Goal: Information Seeking & Learning: Learn about a topic

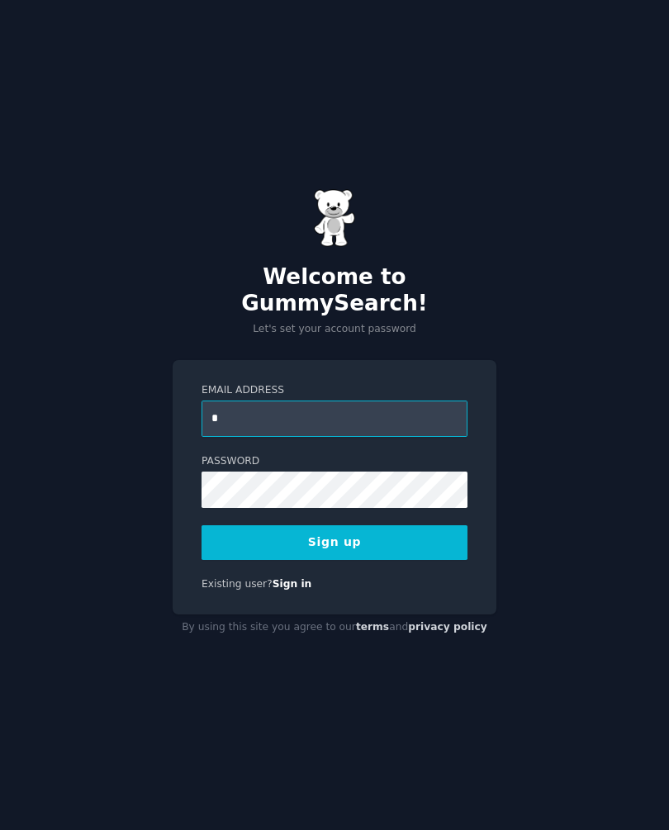
type input "**********"
click at [381, 542] on button "Sign up" at bounding box center [334, 542] width 266 height 35
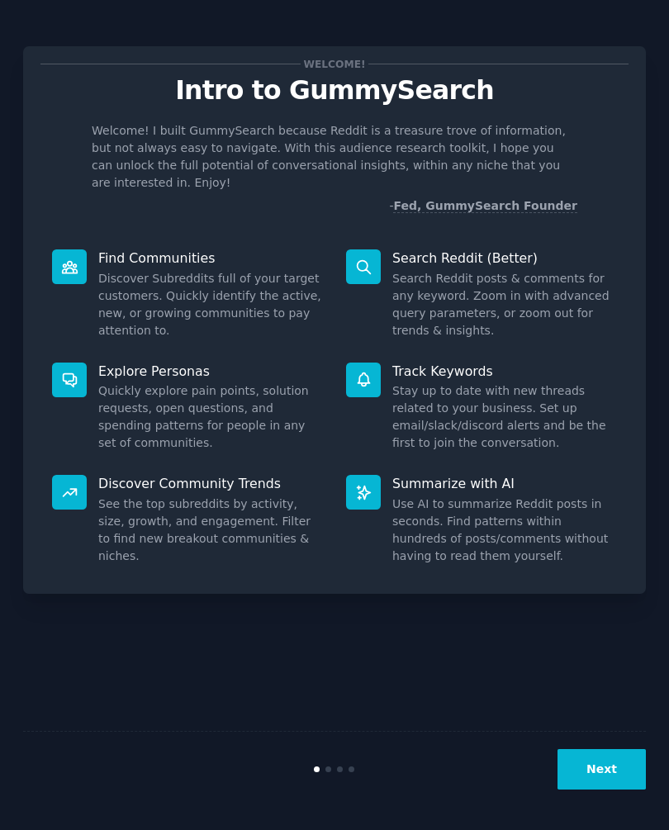
click at [610, 789] on button "Next" at bounding box center [601, 769] width 88 height 40
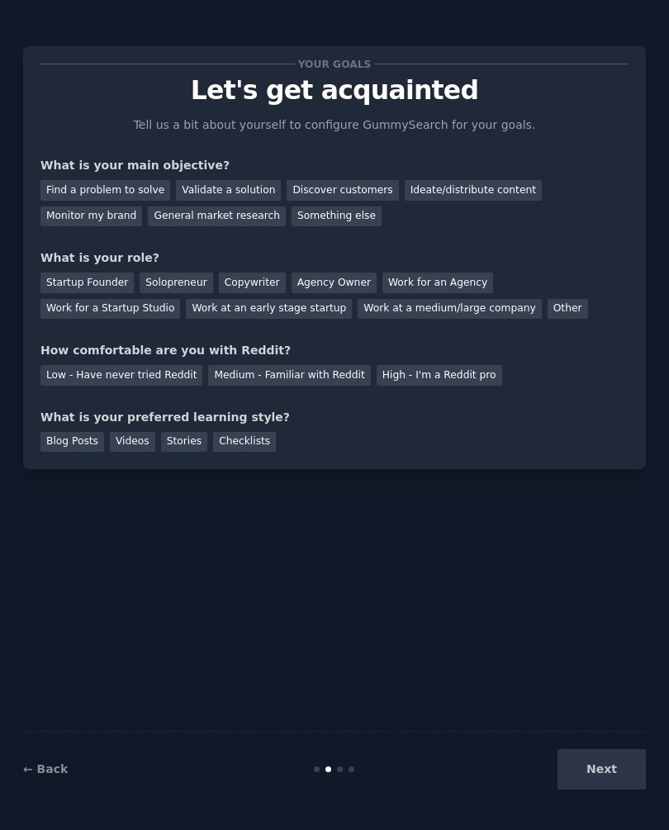
click at [618, 789] on div "Next" at bounding box center [541, 769] width 207 height 40
click at [602, 789] on div "Next" at bounding box center [541, 769] width 207 height 40
click at [599, 786] on div "Next" at bounding box center [541, 769] width 207 height 40
click at [605, 770] on div "Next" at bounding box center [541, 769] width 207 height 40
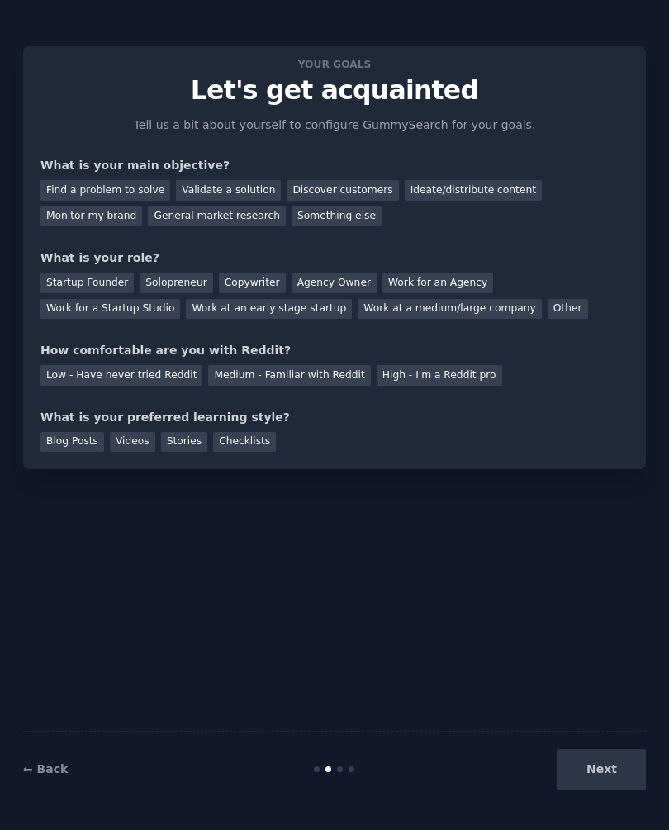
click at [605, 770] on div "Next" at bounding box center [541, 769] width 207 height 40
click at [597, 757] on div "Next" at bounding box center [541, 769] width 207 height 40
click at [594, 760] on div "Next" at bounding box center [541, 769] width 207 height 40
click at [68, 180] on div "Find a problem to solve" at bounding box center [105, 190] width 130 height 21
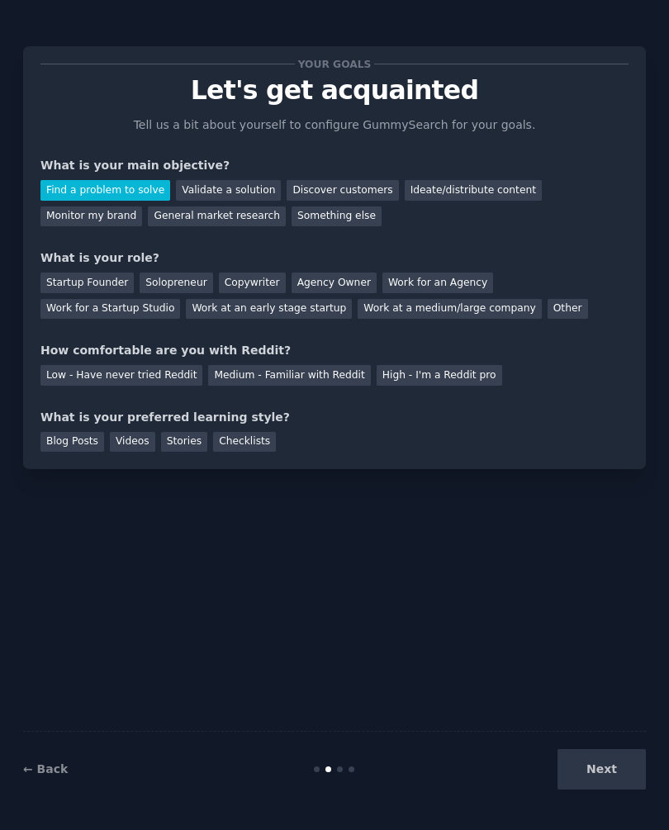
click at [204, 180] on div "Validate a solution" at bounding box center [228, 190] width 105 height 21
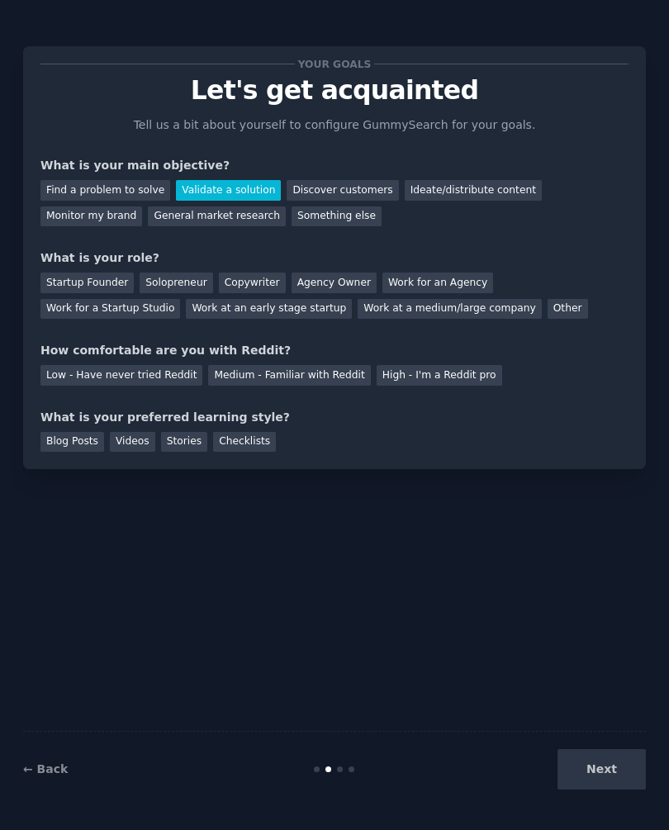
click at [104, 180] on div "Find a problem to solve" at bounding box center [105, 190] width 130 height 21
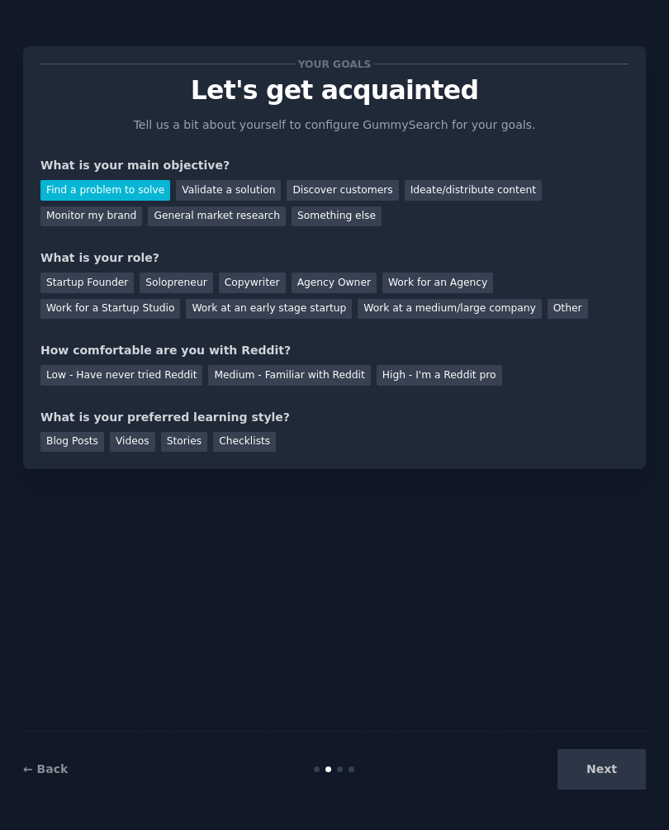
click at [172, 272] on div "Solopreneur" at bounding box center [176, 282] width 73 height 21
click at [109, 365] on div "Low - Have never tried Reddit" at bounding box center [121, 375] width 162 height 21
click at [120, 432] on div "Videos" at bounding box center [132, 442] width 45 height 21
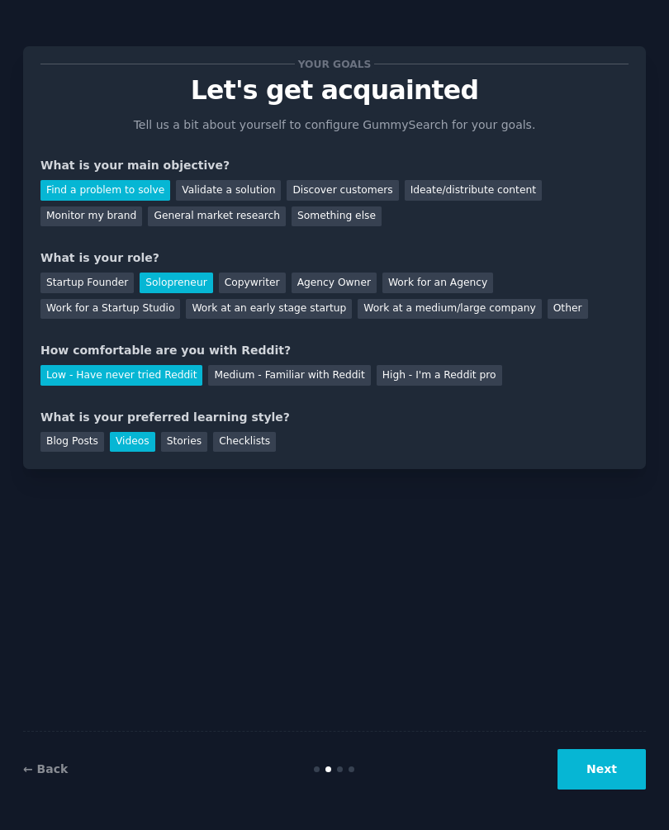
click at [612, 789] on button "Next" at bounding box center [601, 769] width 88 height 40
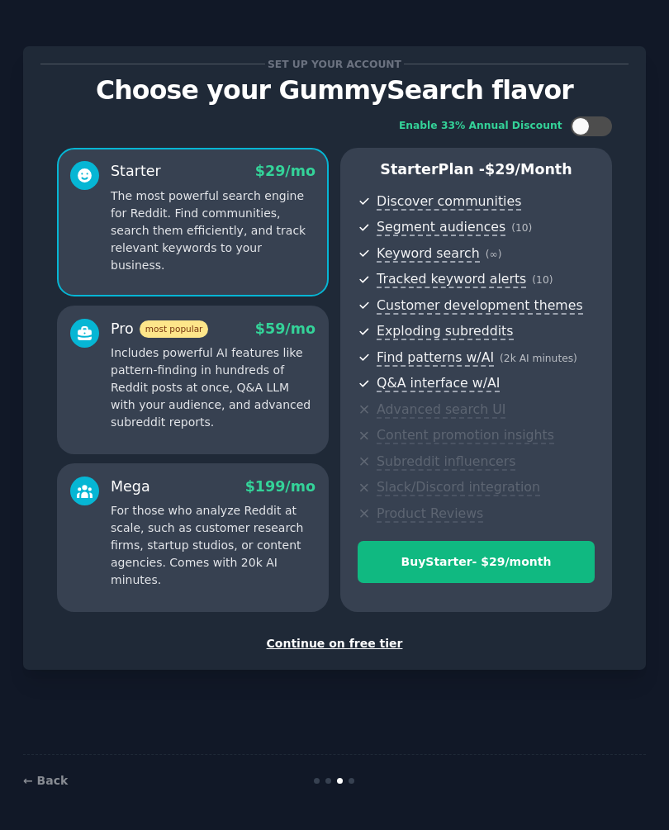
scroll to position [30, 0]
click at [301, 635] on div "Continue on free tier" at bounding box center [334, 643] width 588 height 17
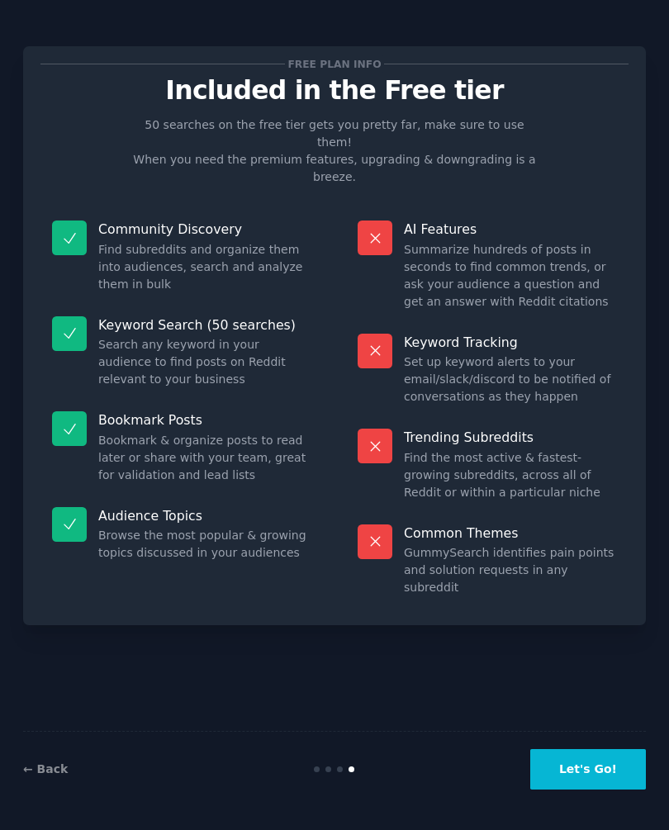
click at [365, 220] on div at bounding box center [374, 237] width 35 height 35
click at [579, 771] on button "Let's Go!" at bounding box center [588, 769] width 116 height 40
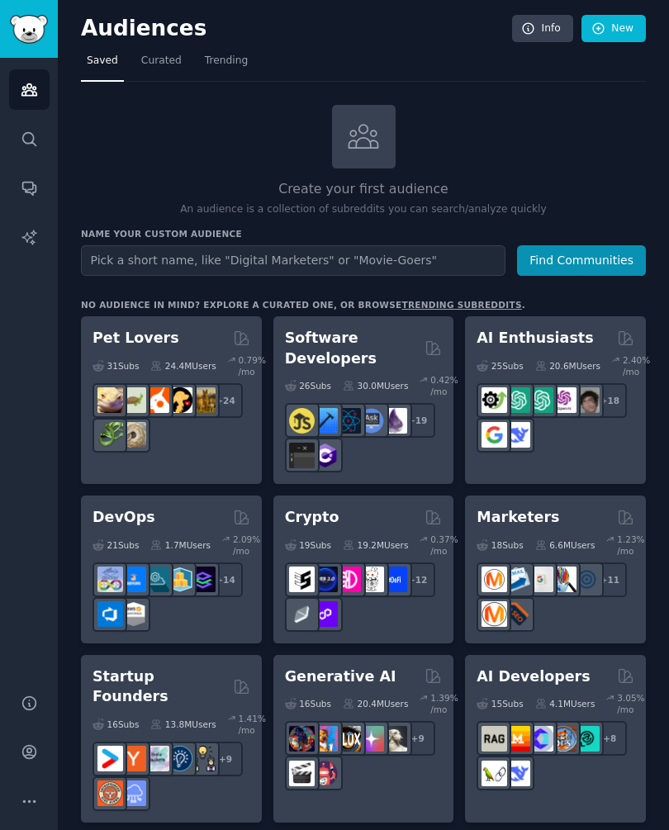
click at [581, 134] on div "Create your first audience An audience is a collection of subreddits you can se…" at bounding box center [363, 161] width 565 height 112
click at [21, 139] on icon "Sidebar" at bounding box center [29, 138] width 17 height 17
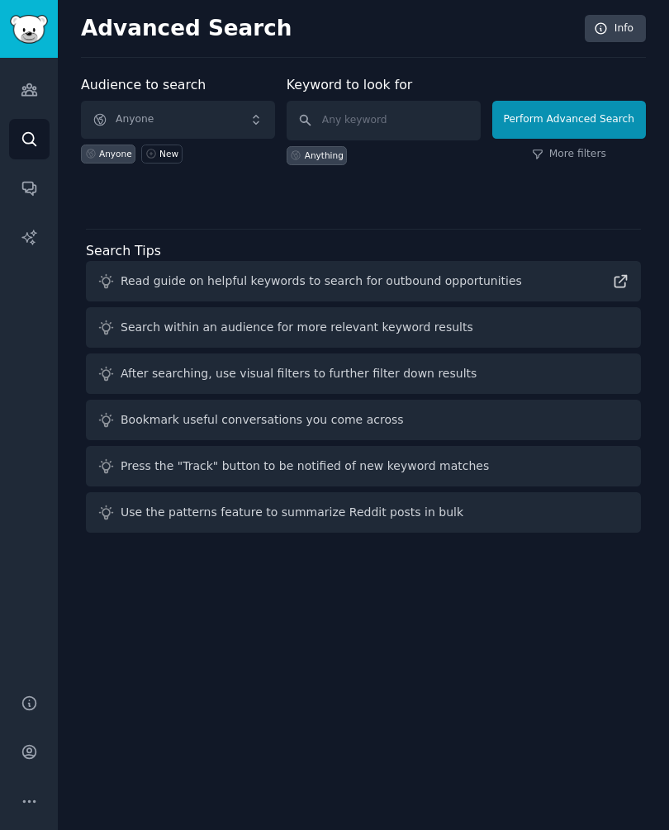
click at [245, 120] on span "Anyone" at bounding box center [178, 120] width 194 height 38
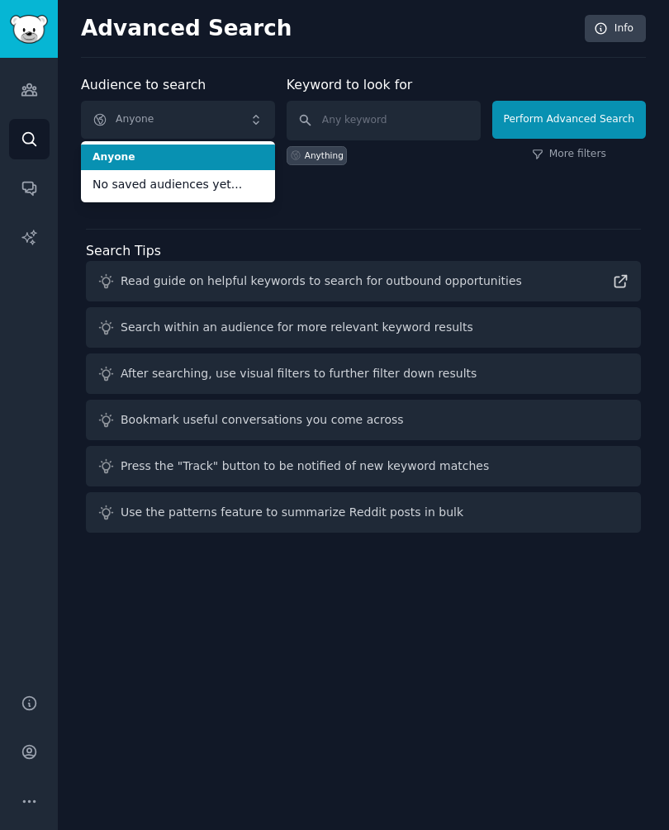
click at [327, 206] on div "Audience to search Anyone Anyone No saved audiences yet... Anyone New Keyword t…" at bounding box center [363, 307] width 565 height 464
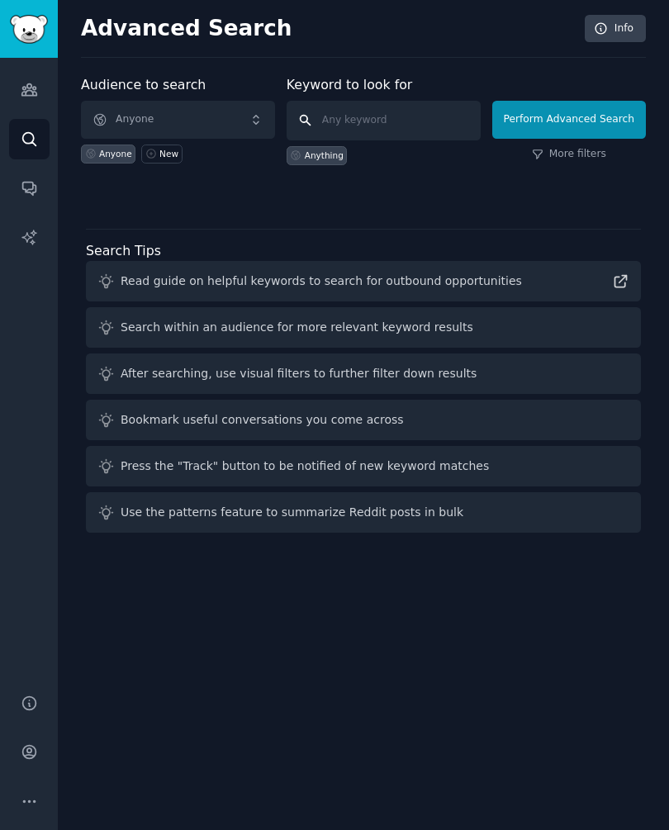
click at [329, 117] on input "text" at bounding box center [383, 121] width 194 height 40
click at [206, 216] on div "Audience to search Anyone Anyone New Keyword to look for Anything Perform Advan…" at bounding box center [363, 307] width 565 height 464
click at [390, 116] on input "text" at bounding box center [383, 121] width 194 height 40
type input "Pain points for apps"
click at [567, 119] on button "Perform Advanced Search" at bounding box center [569, 120] width 154 height 38
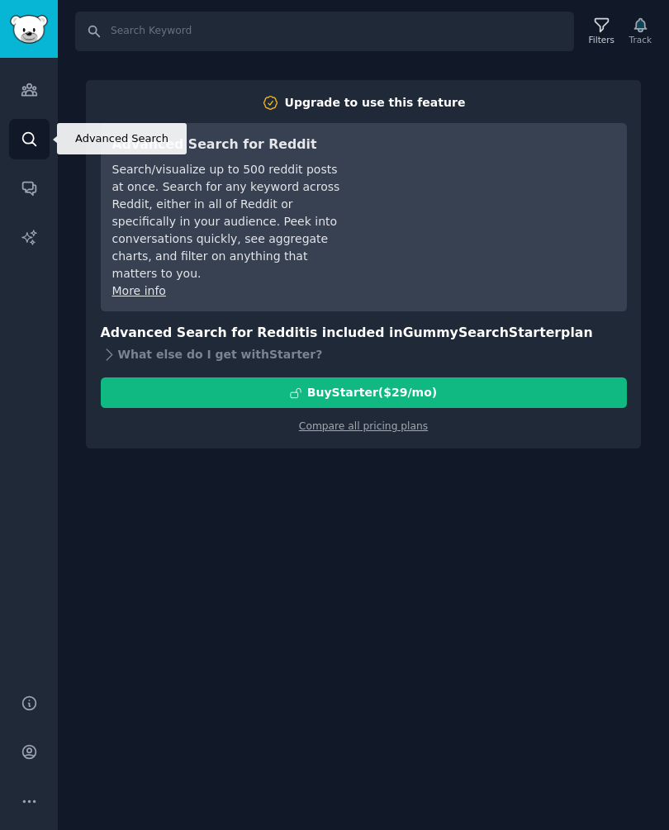
click at [23, 143] on icon "Sidebar" at bounding box center [29, 138] width 17 height 17
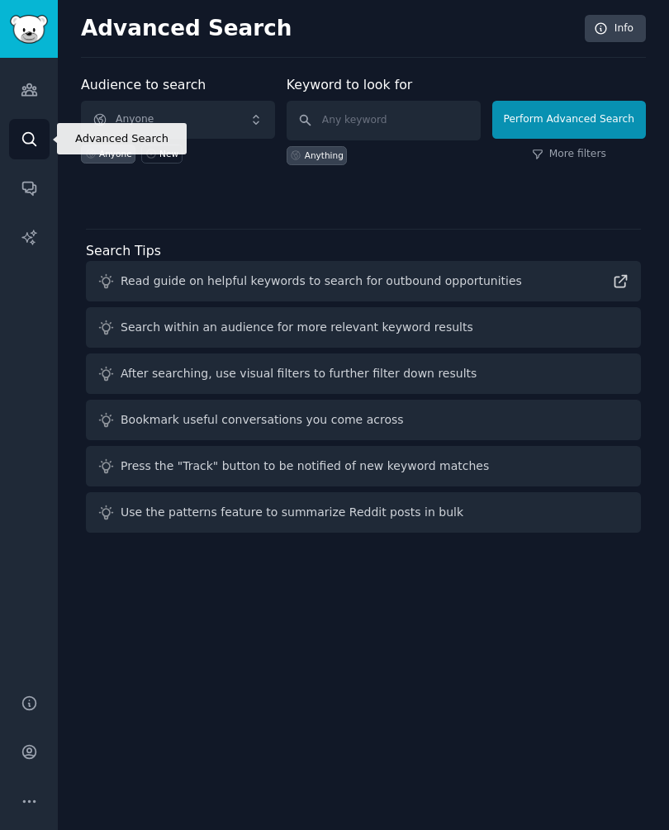
click at [21, 139] on icon "Sidebar" at bounding box center [29, 138] width 17 height 17
click at [27, 192] on icon "Sidebar" at bounding box center [28, 188] width 13 height 13
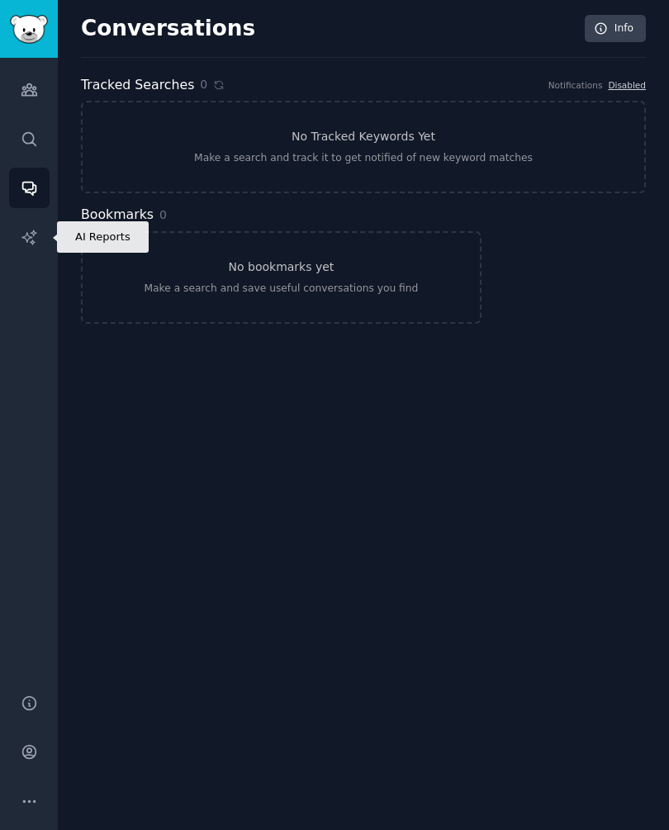
click at [28, 234] on icon "Sidebar" at bounding box center [29, 237] width 17 height 17
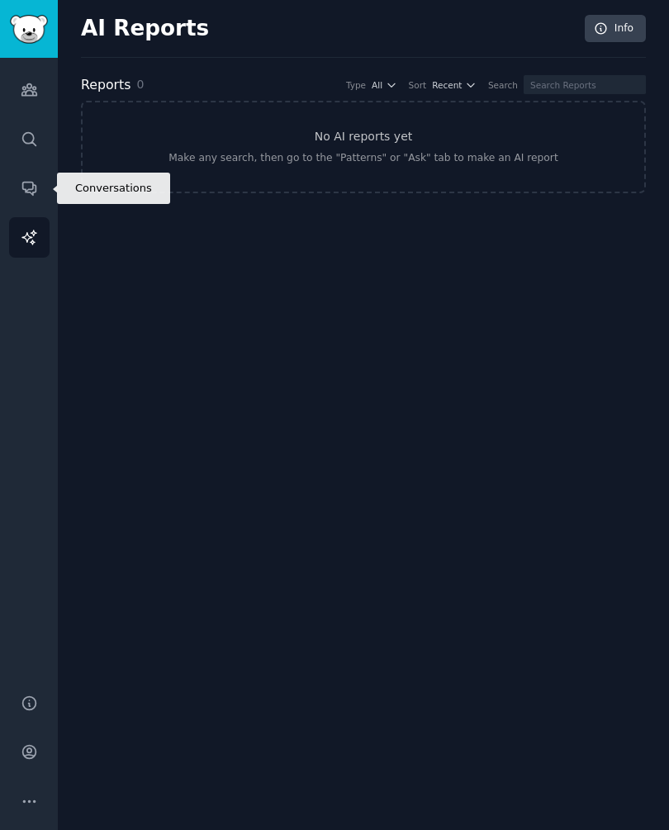
click at [29, 182] on icon "Sidebar" at bounding box center [28, 188] width 13 height 13
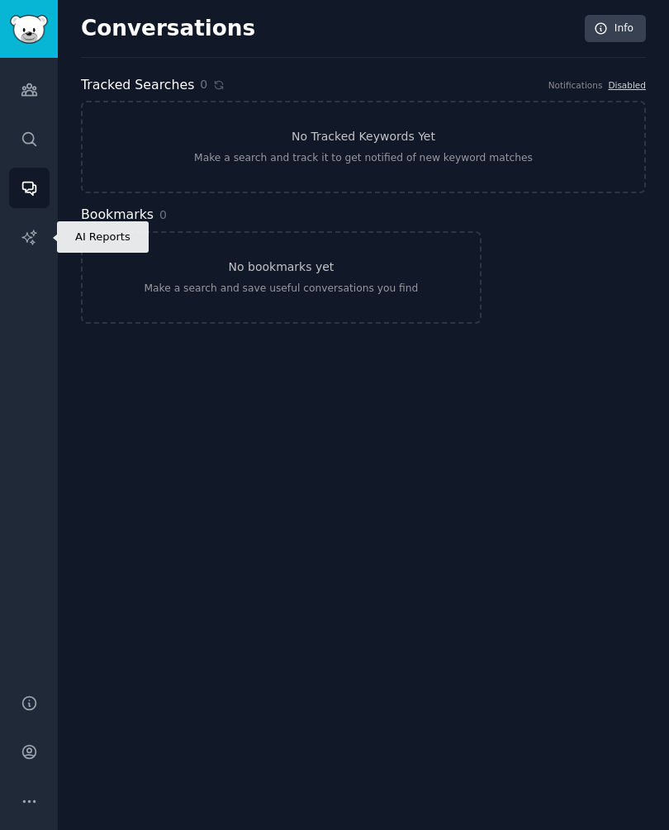
click at [23, 252] on link "AI Reports" at bounding box center [29, 237] width 40 height 40
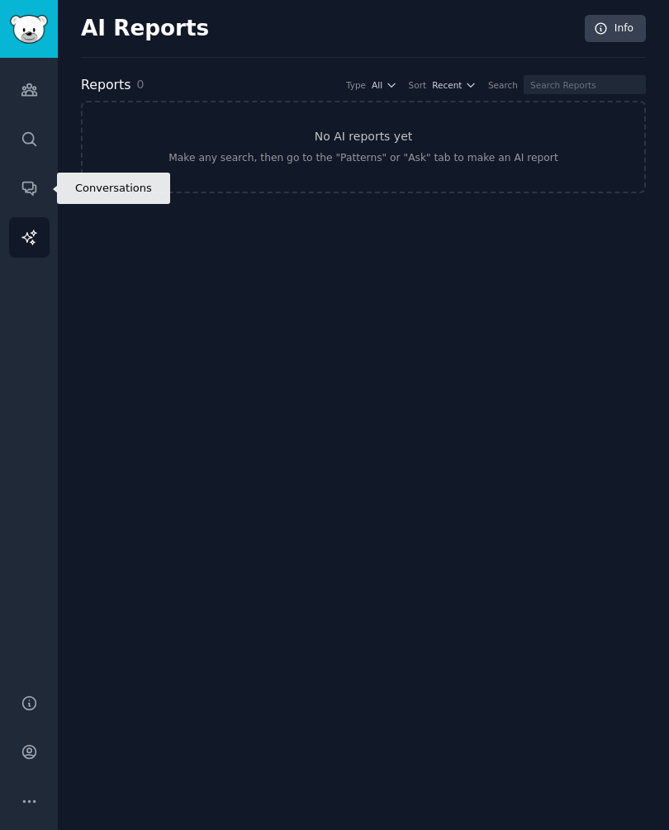
click at [26, 184] on icon "Sidebar" at bounding box center [29, 187] width 17 height 17
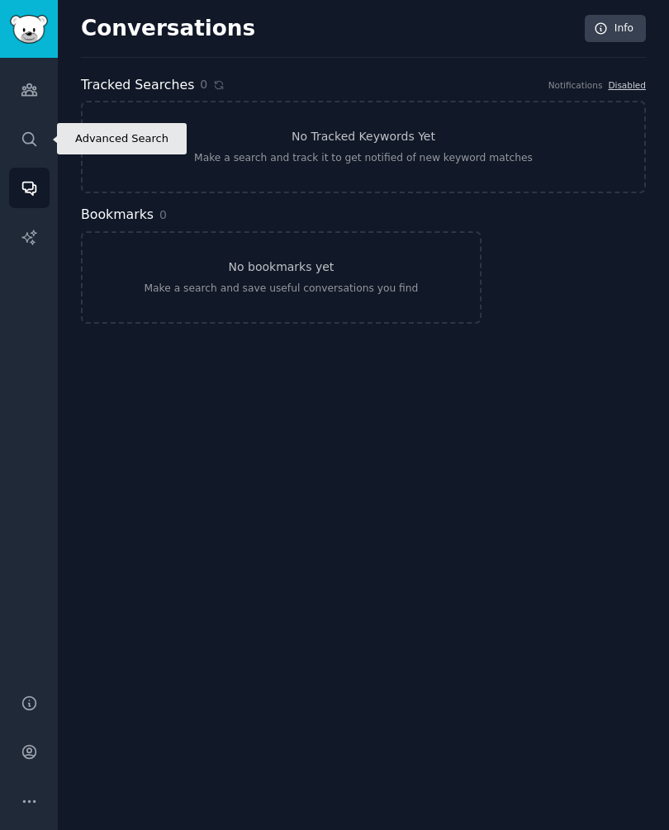
click at [21, 130] on icon "Sidebar" at bounding box center [29, 138] width 17 height 17
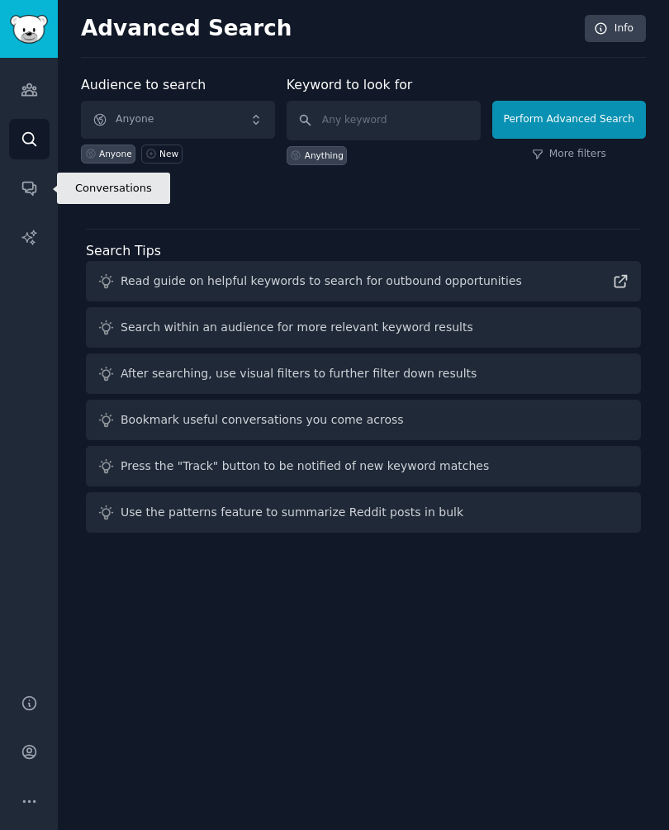
click at [32, 187] on icon "Sidebar" at bounding box center [28, 188] width 13 height 13
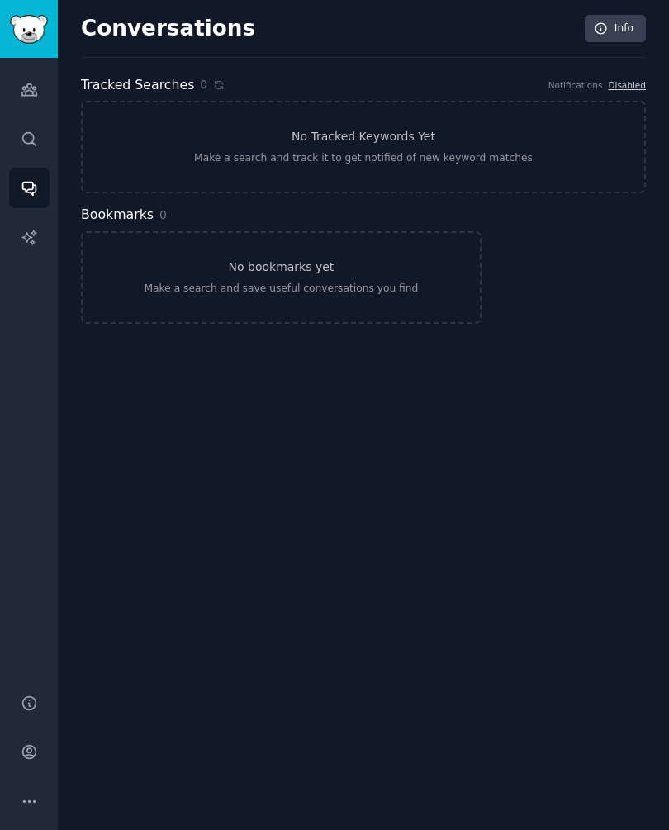
click at [474, 133] on link "No Tracked Keywords Yet Make a search and track it to get notified of new keywo…" at bounding box center [363, 147] width 565 height 92
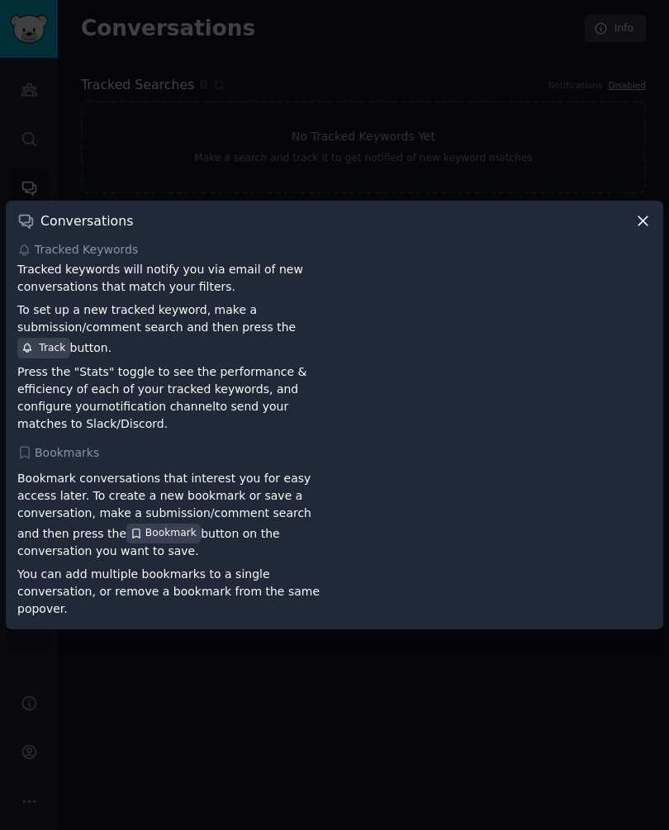
click at [457, 154] on div at bounding box center [334, 415] width 669 height 830
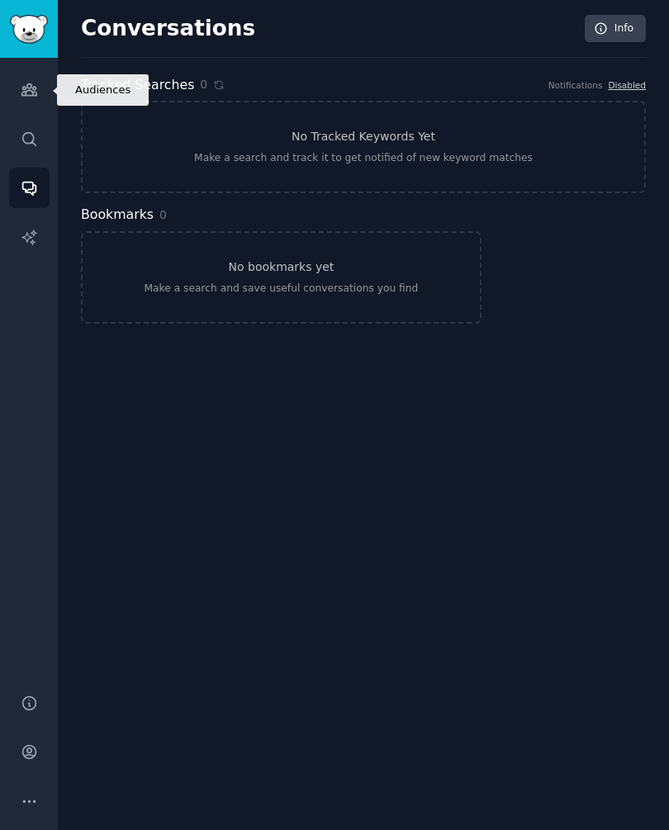
click at [27, 90] on icon "Sidebar" at bounding box center [28, 90] width 15 height 12
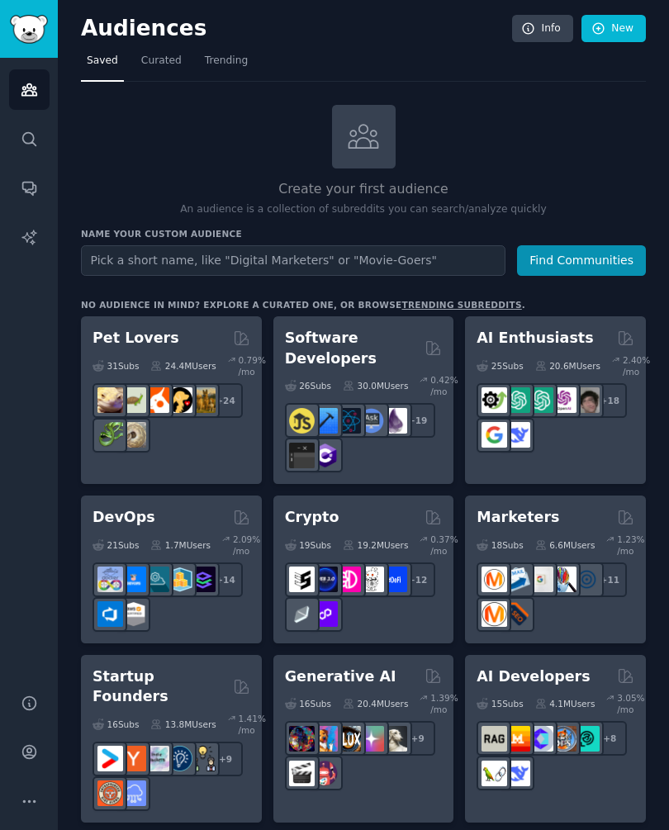
click at [368, 139] on icon at bounding box center [363, 136] width 29 height 23
click at [370, 138] on icon at bounding box center [363, 136] width 35 height 35
click at [22, 125] on link "Search" at bounding box center [29, 139] width 40 height 40
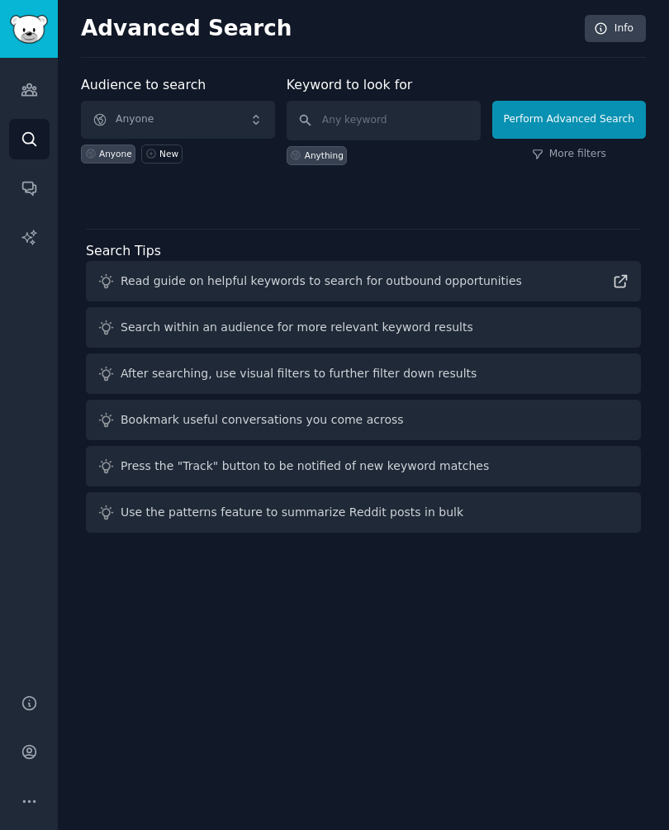
click at [253, 121] on span "Anyone" at bounding box center [178, 120] width 194 height 38
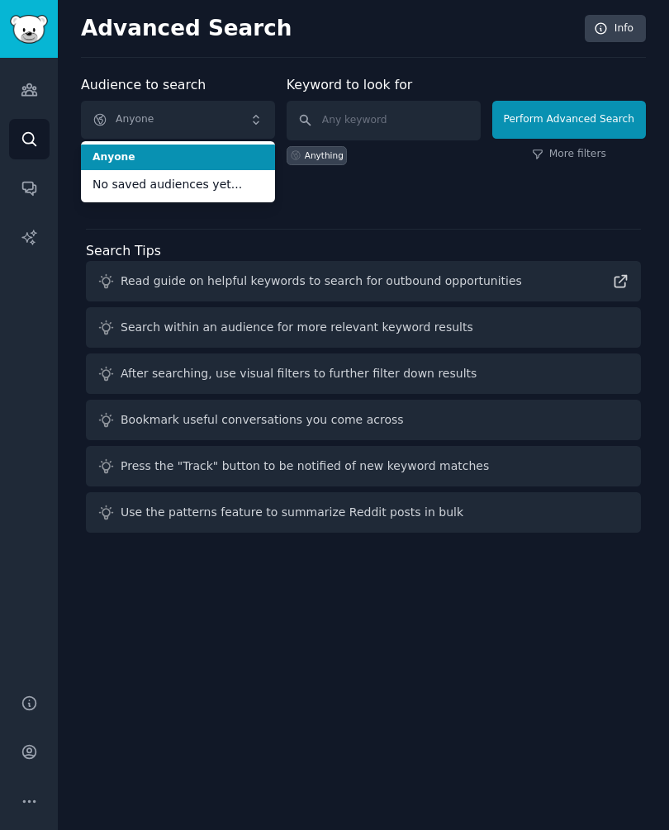
click at [337, 211] on div "Audience to search Anyone Anyone No saved audiences yet... Anyone New Keyword t…" at bounding box center [363, 307] width 565 height 464
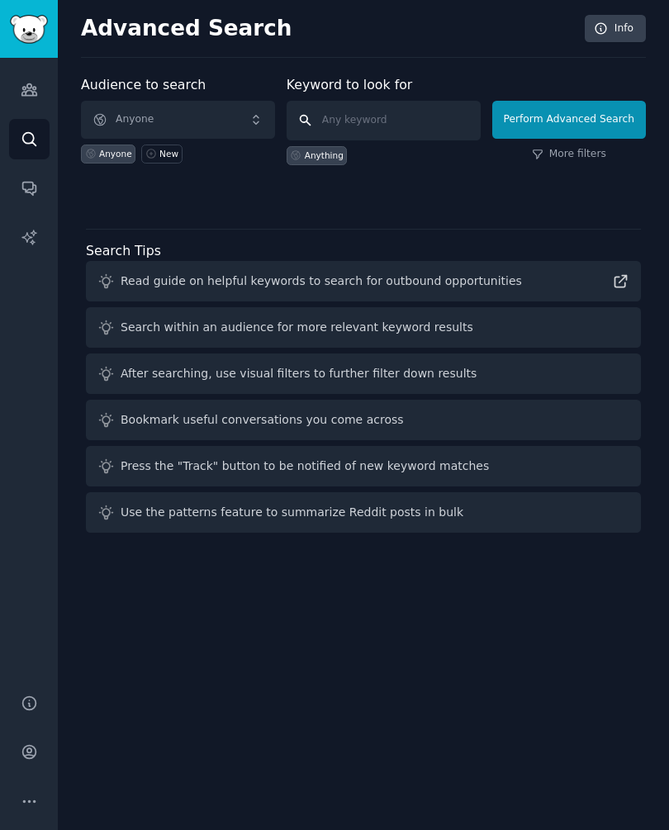
click at [334, 114] on input "text" at bounding box center [383, 121] width 194 height 40
type input "Apps"
click at [567, 119] on button "Perform Advanced Search" at bounding box center [569, 120] width 154 height 38
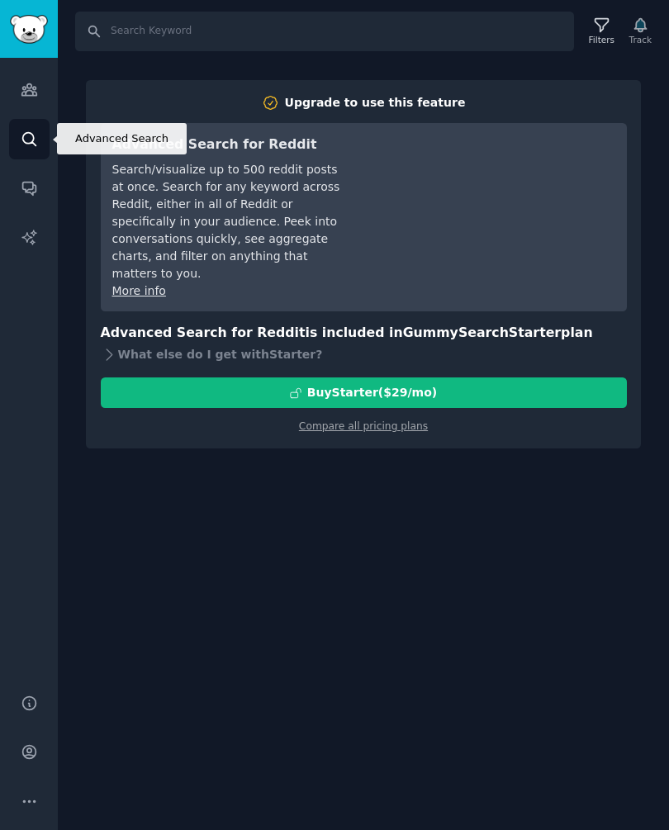
click at [13, 133] on link "Search" at bounding box center [29, 139] width 40 height 40
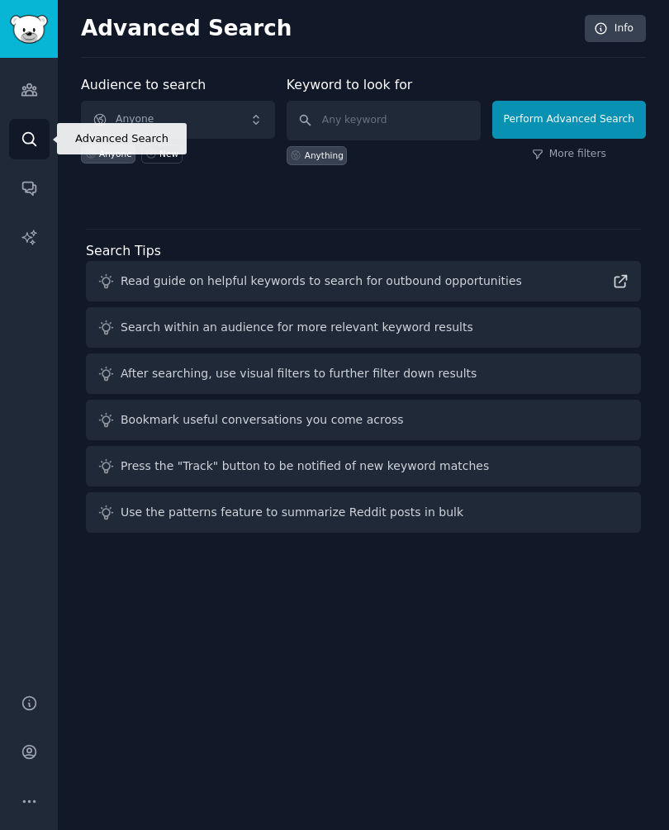
click at [13, 135] on link "Search" at bounding box center [29, 139] width 40 height 40
click at [23, 136] on icon "Sidebar" at bounding box center [28, 138] width 13 height 13
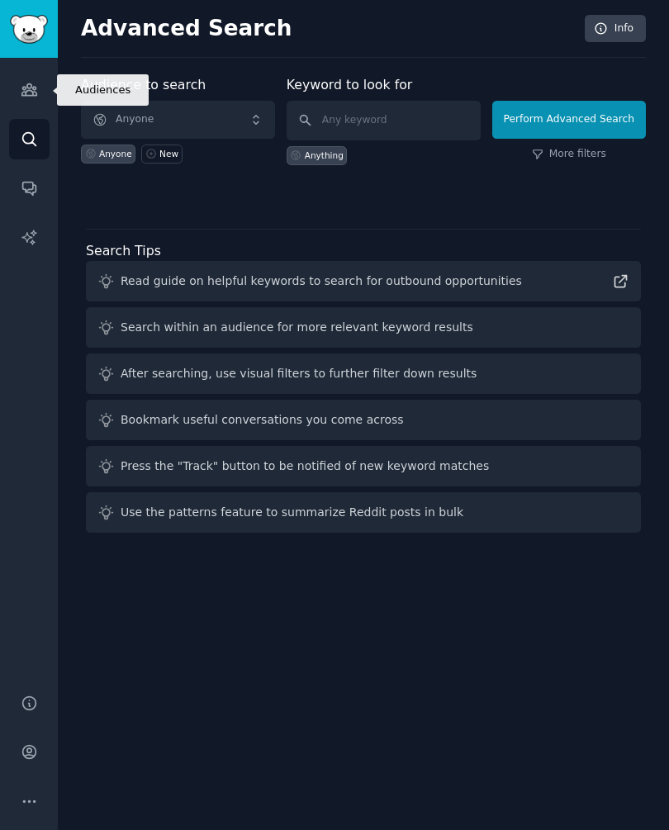
click at [27, 84] on icon "Sidebar" at bounding box center [28, 90] width 15 height 12
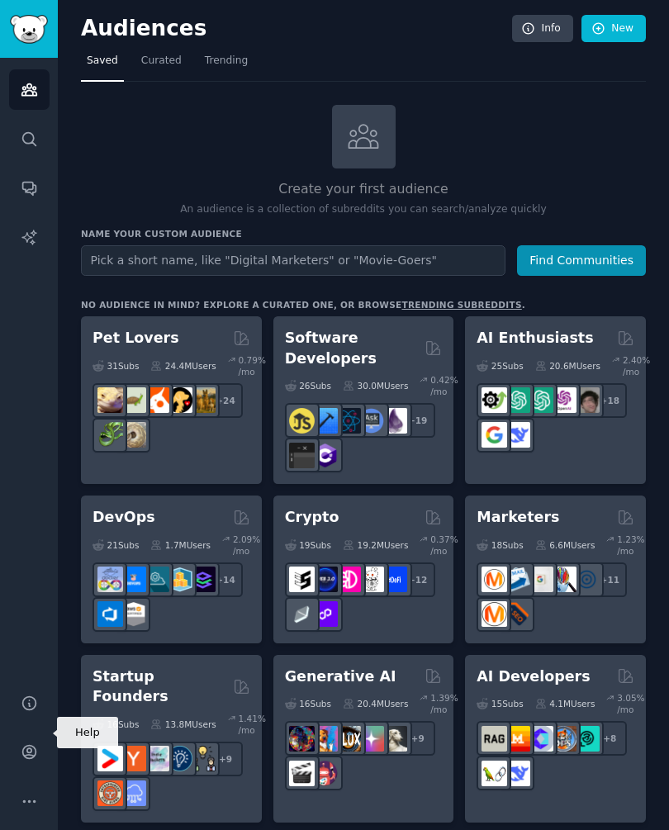
click at [24, 723] on link "Help" at bounding box center [29, 703] width 40 height 40
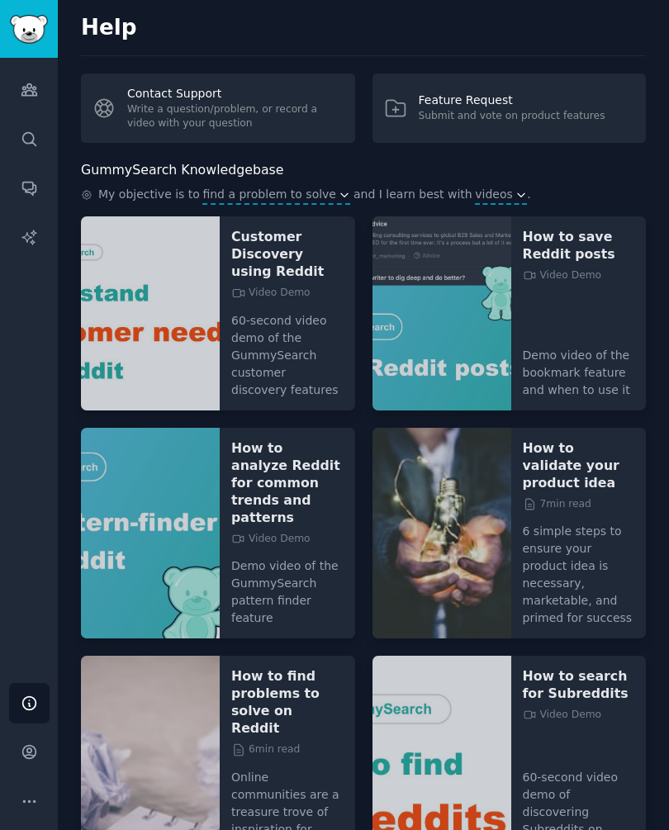
click at [32, 723] on link "Help" at bounding box center [29, 703] width 40 height 40
